Goal: Task Accomplishment & Management: Manage account settings

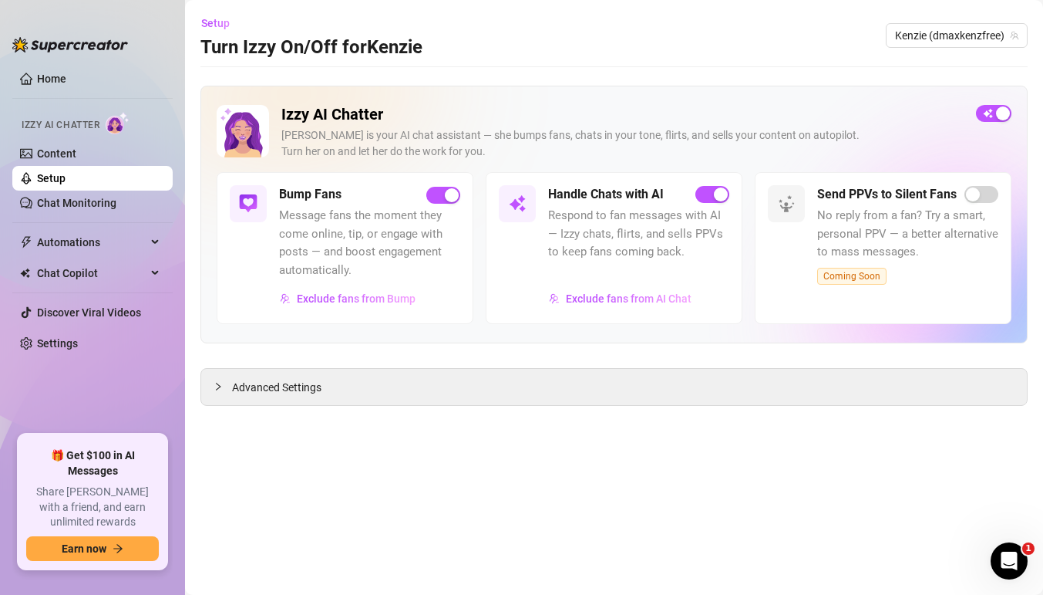
click at [62, 172] on link "Setup" at bounding box center [51, 178] width 29 height 12
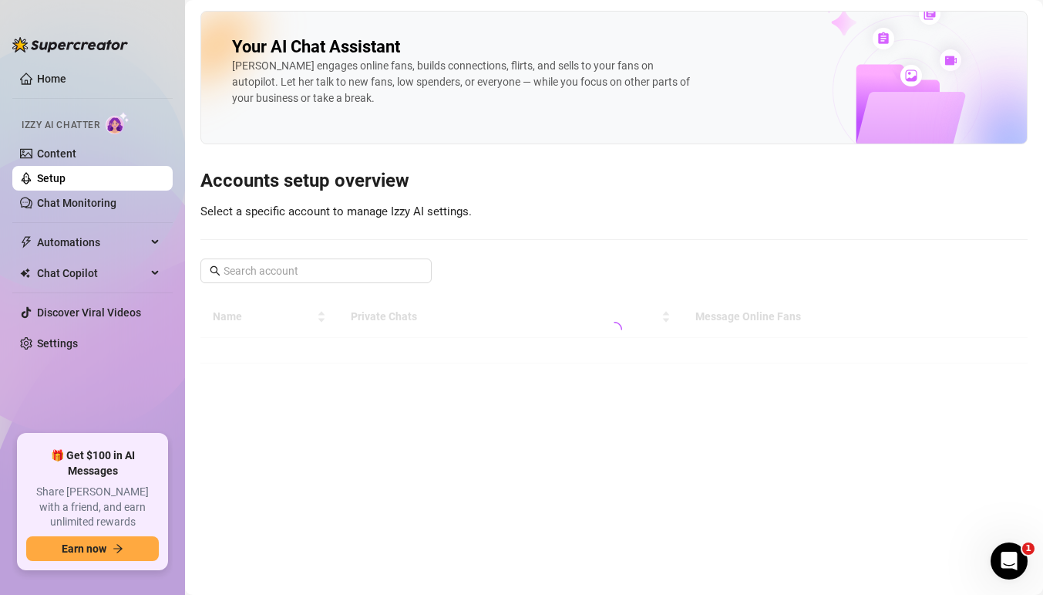
click at [66, 184] on link "Setup" at bounding box center [51, 178] width 29 height 12
click at [325, 264] on input "text" at bounding box center [317, 270] width 187 height 17
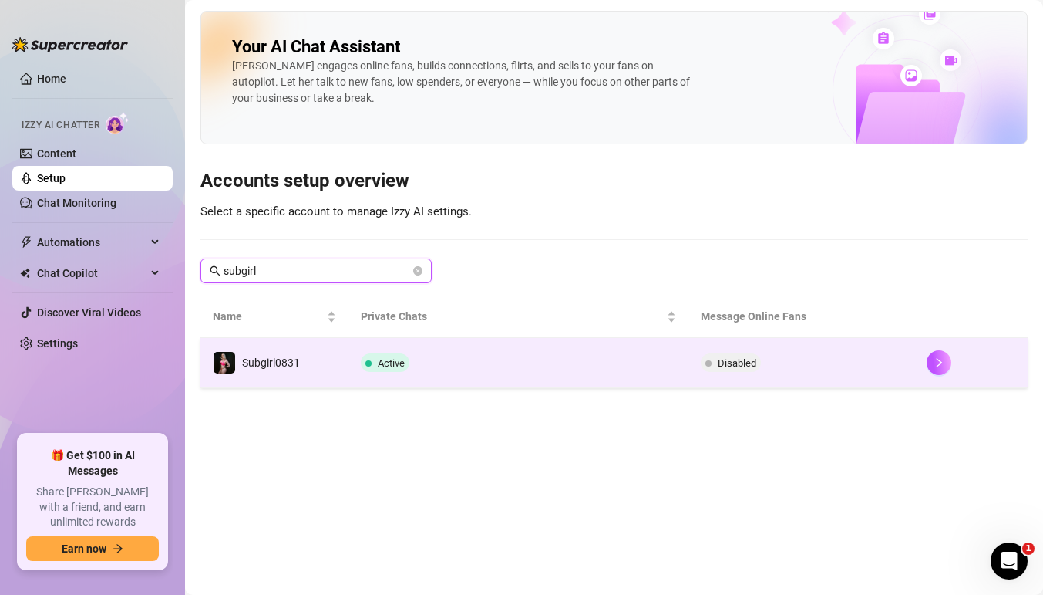
type input "subgirl"
click at [920, 367] on td at bounding box center [971, 363] width 113 height 50
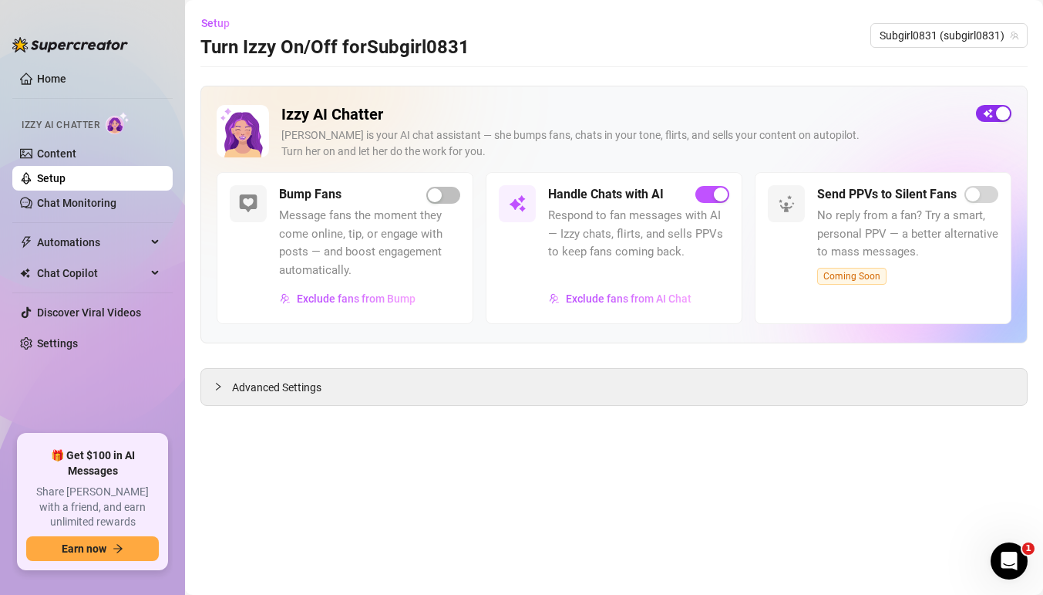
click at [996, 108] on div "button" at bounding box center [1003, 113] width 14 height 14
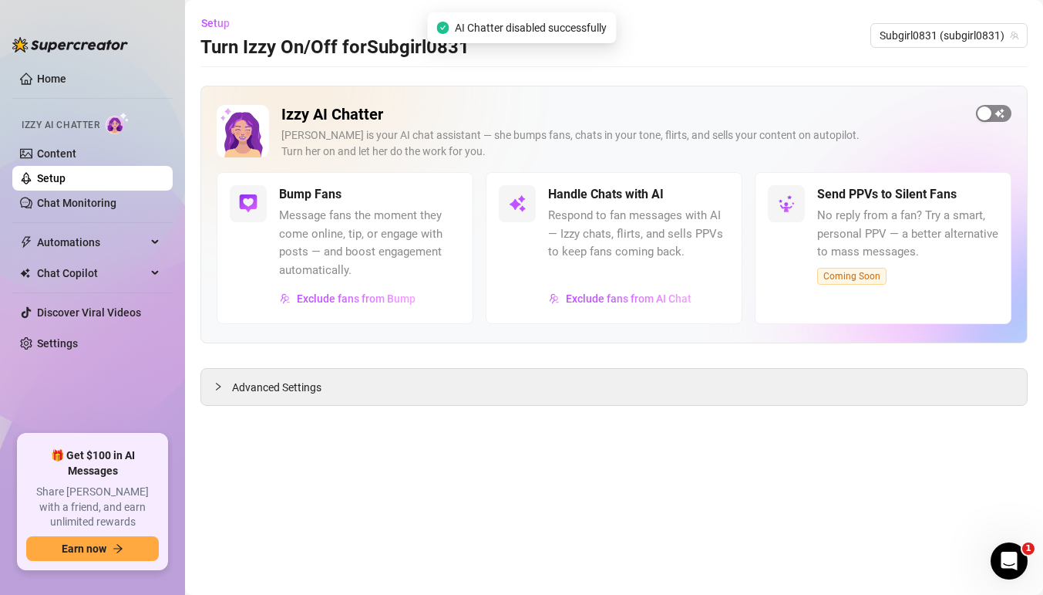
click at [1000, 110] on span "button" at bounding box center [993, 113] width 35 height 17
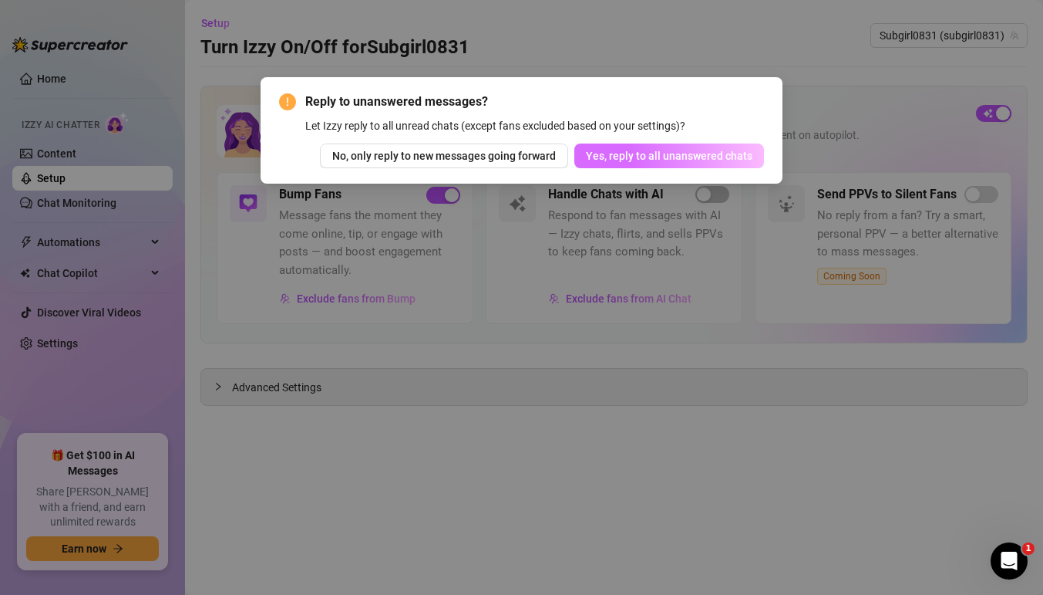
click at [634, 147] on button "Yes, reply to all unanswered chats" at bounding box center [669, 155] width 190 height 25
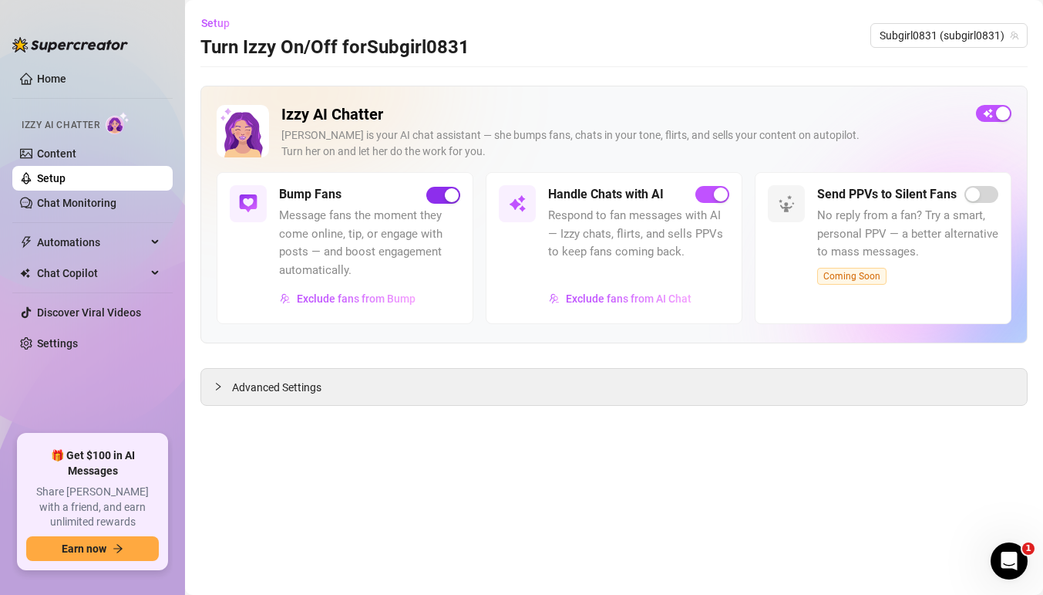
click at [449, 190] on div "button" at bounding box center [452, 195] width 14 height 14
